Goal: Task Accomplishment & Management: Manage account settings

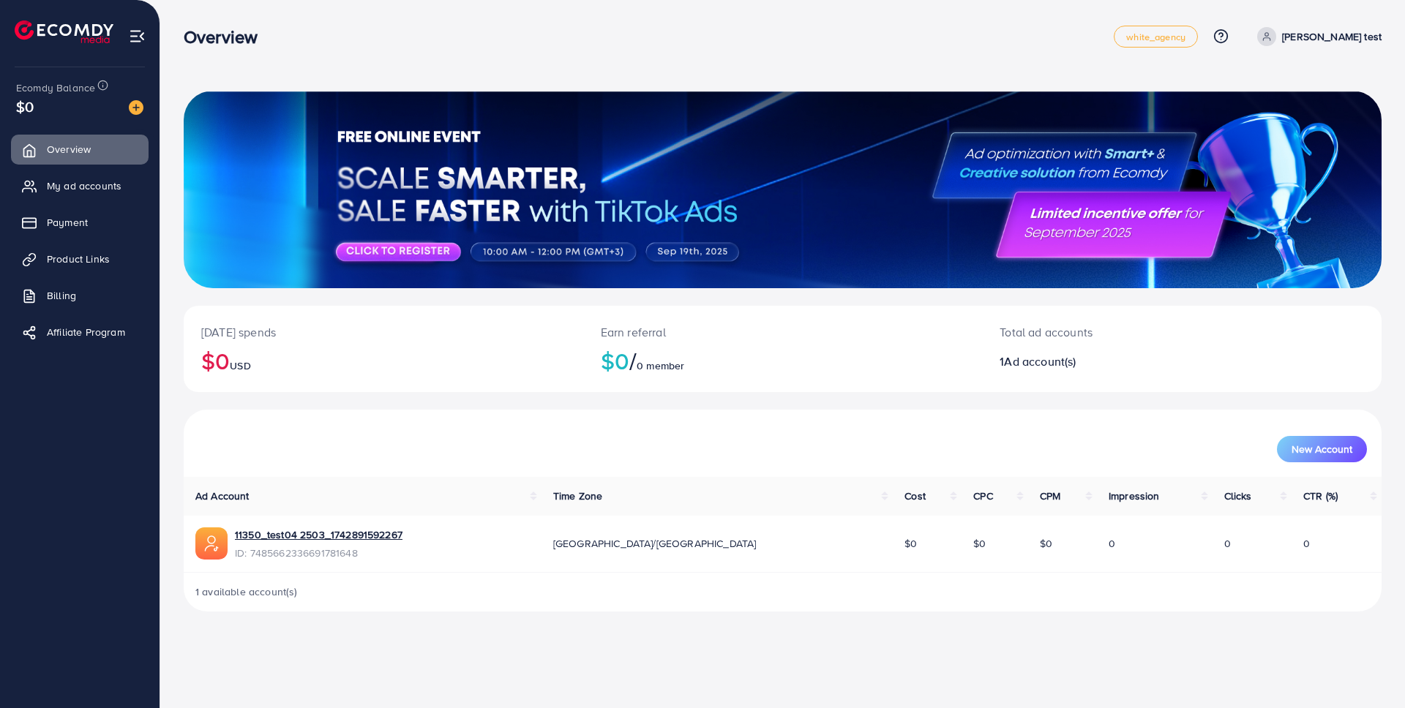
click at [1269, 33] on circle at bounding box center [1267, 35] width 4 height 4
click at [1286, 117] on span "Log out" at bounding box center [1294, 120] width 40 height 18
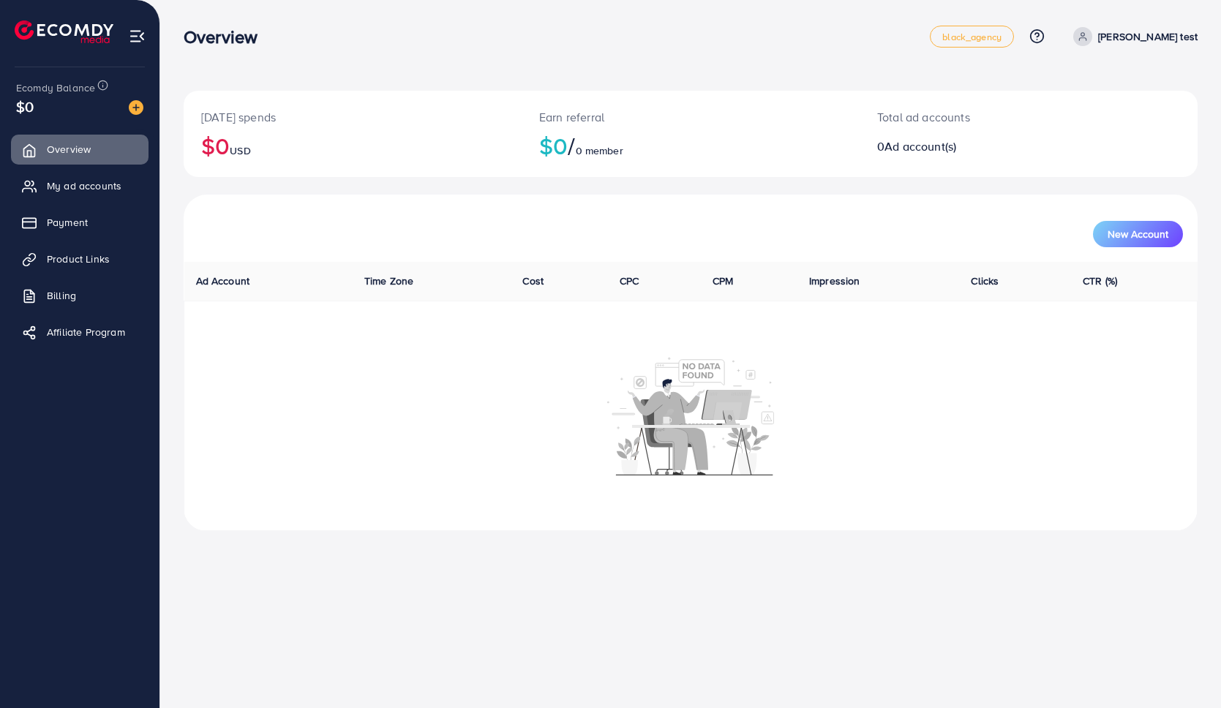
click at [1065, 42] on span at bounding box center [1082, 36] width 19 height 19
click at [1065, 113] on span "Log out" at bounding box center [1110, 120] width 40 height 18
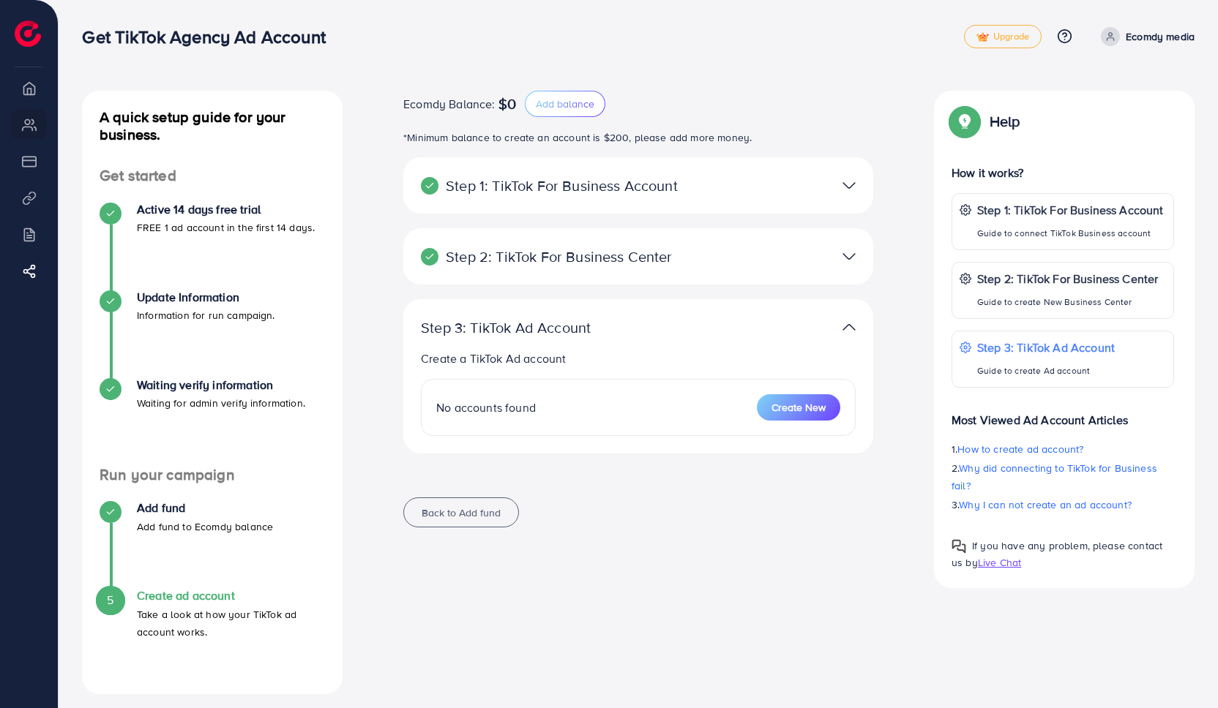
click at [1117, 35] on span at bounding box center [1109, 36] width 19 height 19
click at [1111, 86] on span "Log out" at bounding box center [1107, 87] width 40 height 18
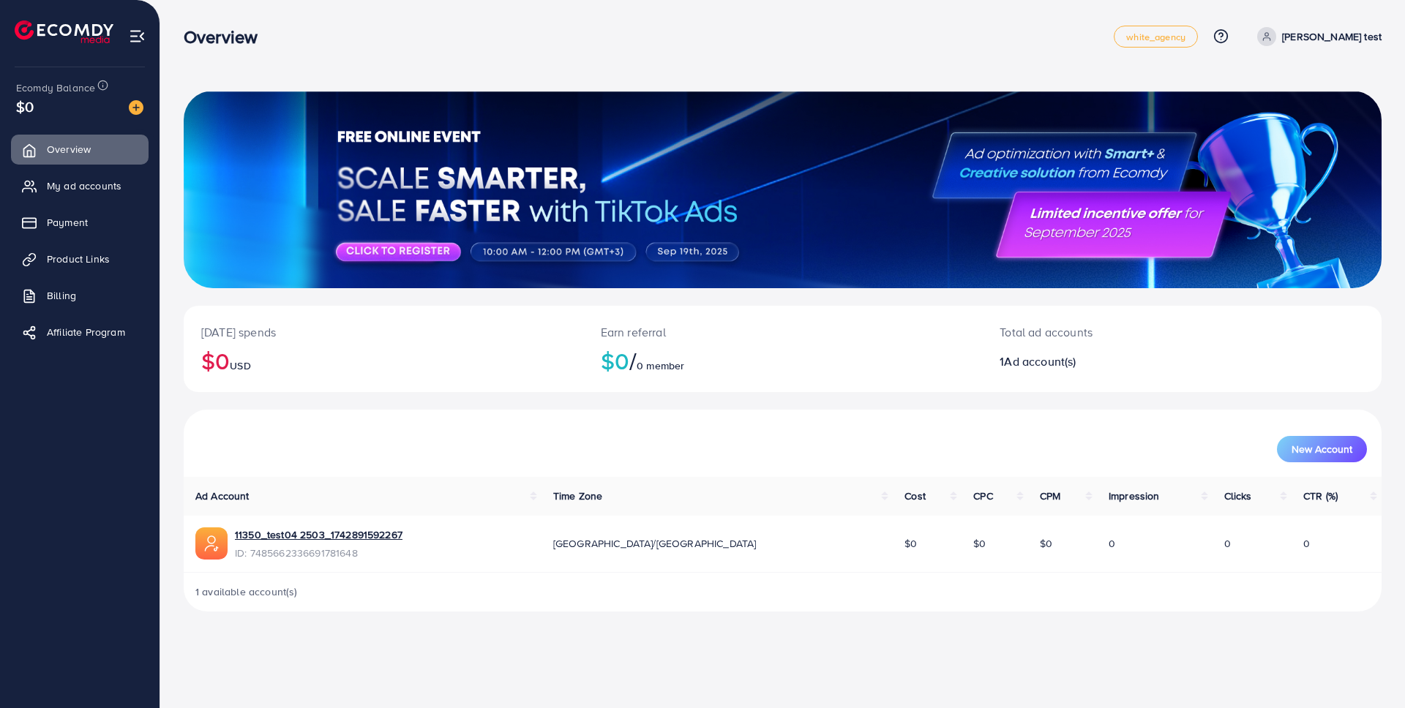
click at [421, 252] on div at bounding box center [783, 190] width 1198 height 198
click at [624, 41] on div "Overview" at bounding box center [649, 36] width 930 height 21
